Goal: Go to known website: Go to known website

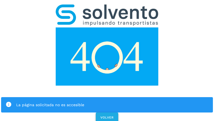
click at [107, 116] on span "VOLVER" at bounding box center [107, 118] width 14 height 4
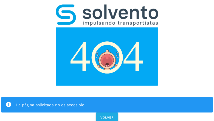
click at [107, 60] on div "La página solicitada no es accesible VOLVER" at bounding box center [107, 62] width 214 height 124
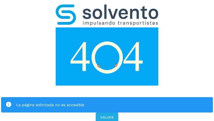
click at [107, 60] on div "La página solicitada no es accesible VOLVER" at bounding box center [107, 62] width 214 height 124
click at [107, 97] on div "La página solicitada no es accesible" at bounding box center [107, 104] width 212 height 15
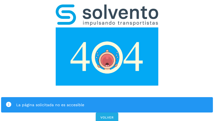
click at [107, 27] on img at bounding box center [107, 56] width 103 height 58
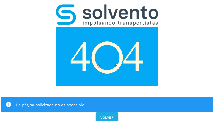
click at [107, 7] on img at bounding box center [107, 14] width 103 height 21
click at [107, 27] on img at bounding box center [107, 56] width 103 height 58
click at [107, 102] on div "La página solicitada no es accesible" at bounding box center [112, 105] width 193 height 7
click at [9, 102] on icon at bounding box center [8, 105] width 6 height 6
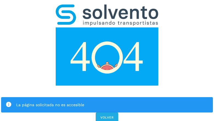
click at [112, 102] on div "La página solicitada no es accesible" at bounding box center [112, 105] width 193 height 7
click at [107, 116] on span "VOLVER" at bounding box center [107, 118] width 14 height 4
click at [107, 60] on div "La página solicitada no es accesible VOLVER" at bounding box center [107, 62] width 214 height 124
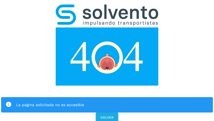
click at [107, 60] on div "La página solicitada no es accesible VOLVER" at bounding box center [107, 62] width 214 height 124
click at [107, 97] on div "La página solicitada no es accesible" at bounding box center [107, 104] width 212 height 15
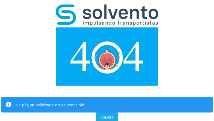
click at [107, 27] on img at bounding box center [107, 56] width 103 height 58
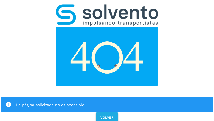
click at [107, 7] on img at bounding box center [107, 14] width 103 height 21
click at [107, 27] on img at bounding box center [107, 56] width 103 height 58
click at [107, 102] on div "La página solicitada no es accesible" at bounding box center [112, 105] width 193 height 7
click at [9, 102] on icon at bounding box center [8, 105] width 6 height 6
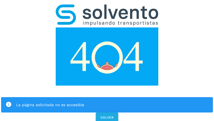
click at [112, 102] on div "La página solicitada no es accesible" at bounding box center [112, 105] width 193 height 7
click at [107, 116] on span "VOLVER" at bounding box center [107, 118] width 14 height 4
click at [107, 60] on div "La página solicitada no es accesible VOLVER" at bounding box center [107, 62] width 214 height 124
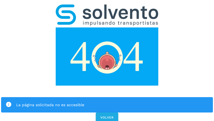
click at [107, 60] on div "La página solicitada no es accesible VOLVER" at bounding box center [107, 62] width 214 height 124
click at [107, 97] on div "La página solicitada no es accesible" at bounding box center [107, 104] width 212 height 15
click at [107, 27] on img at bounding box center [107, 56] width 103 height 58
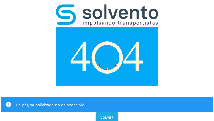
click at [107, 27] on img at bounding box center [107, 56] width 103 height 58
click at [107, 7] on img at bounding box center [107, 14] width 103 height 21
click at [107, 27] on img at bounding box center [107, 56] width 103 height 58
click at [107, 102] on div "La página solicitada no es accesible" at bounding box center [112, 105] width 193 height 7
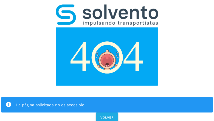
click at [9, 102] on icon at bounding box center [8, 105] width 6 height 6
click at [112, 102] on div "La página solicitada no es accesible" at bounding box center [112, 105] width 193 height 7
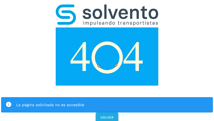
click at [107, 116] on span "VOLVER" at bounding box center [107, 118] width 14 height 4
